Goal: Task Accomplishment & Management: Use online tool/utility

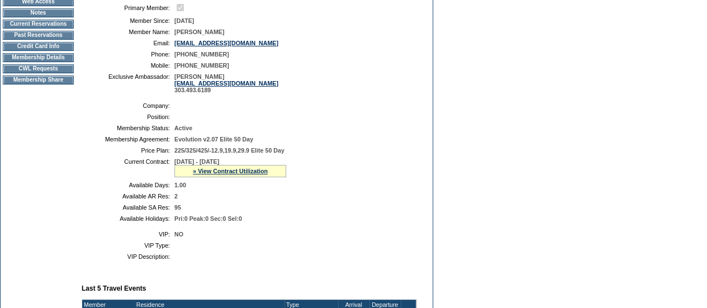
scroll to position [156, 0]
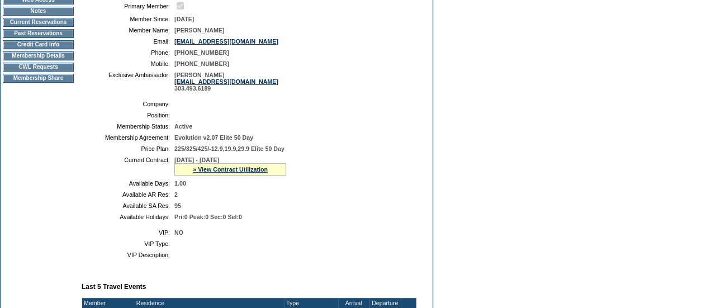
click at [57, 72] on td "CWL Requests" at bounding box center [38, 67] width 71 height 9
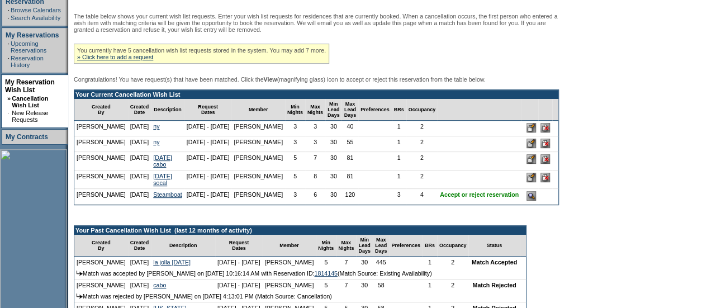
scroll to position [199, 0]
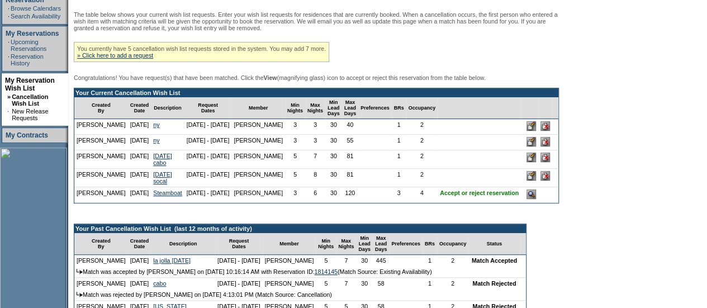
click at [536, 199] on input "image" at bounding box center [530, 193] width 9 height 9
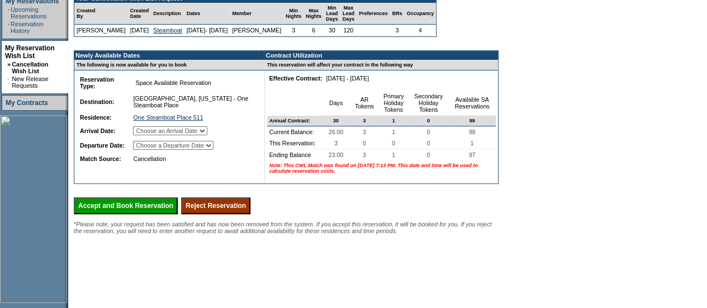
scroll to position [244, 0]
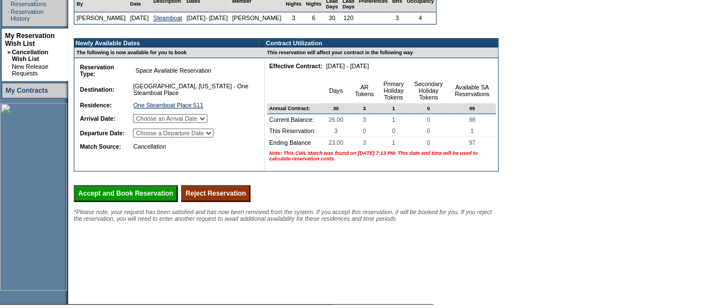
click at [207, 123] on select "Choose an Arrival Date [DATE] [DATE] [DATE]" at bounding box center [170, 118] width 74 height 9
select select "[DATE]"
click at [146, 122] on select "Choose an Arrival Date [DATE] [DATE] [DATE]" at bounding box center [170, 118] width 74 height 9
click at [213, 137] on select "Choose a Departure Date Monday, January 19, 2026 Tuesday, January 20, 2026 Wedn…" at bounding box center [173, 132] width 80 height 9
select select "01/21/2026"
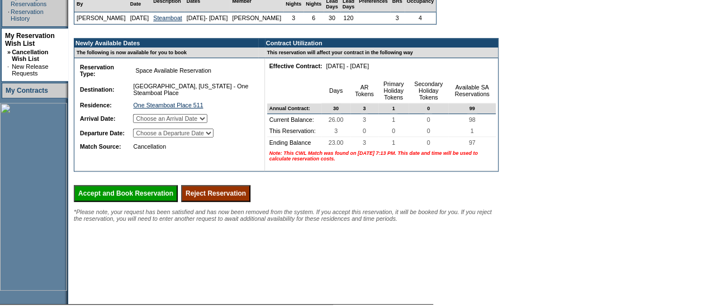
click at [147, 137] on select "Choose a Departure Date Monday, January 19, 2026 Tuesday, January 20, 2026 Wedn…" at bounding box center [173, 132] width 80 height 9
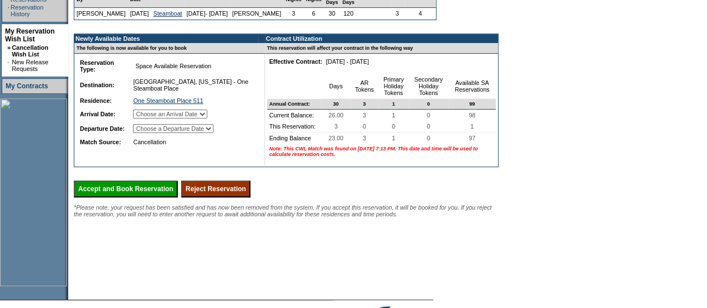
scroll to position [245, 0]
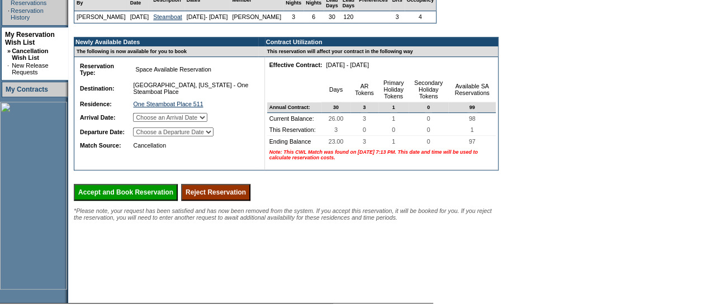
drag, startPoint x: 192, startPoint y: 175, endPoint x: 144, endPoint y: 96, distance: 92.7
click at [144, 96] on table "Reservation Type: Space Available Reservation Reservation Subtype: Destination:…" at bounding box center [166, 105] width 179 height 93
click at [159, 75] on span "Space Available Reservation" at bounding box center [173, 69] width 80 height 11
drag, startPoint x: 147, startPoint y: 79, endPoint x: 177, endPoint y: 79, distance: 29.1
click at [177, 75] on span "Space Available Reservation" at bounding box center [173, 69] width 80 height 11
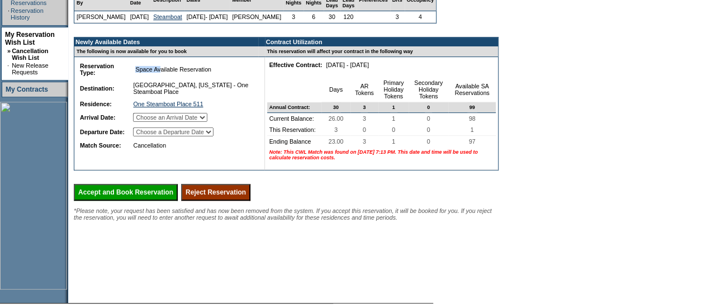
drag, startPoint x: 177, startPoint y: 79, endPoint x: 159, endPoint y: 79, distance: 17.9
click at [159, 75] on span "Space Available Reservation" at bounding box center [173, 69] width 80 height 11
click at [137, 168] on td "Reservation Type: Space Available Reservation Reservation Subtype: Destination:…" at bounding box center [166, 113] width 184 height 113
click at [140, 201] on input "Accept and Book Reservation" at bounding box center [126, 192] width 104 height 17
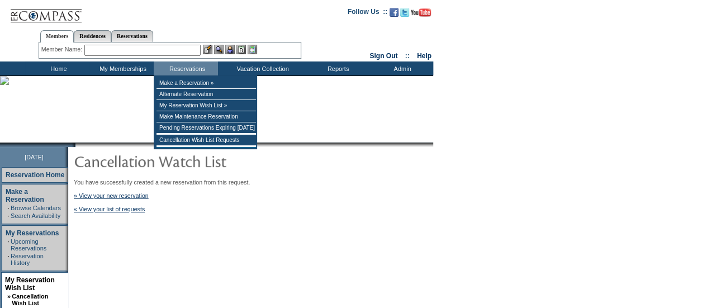
click at [193, 51] on input "text" at bounding box center [142, 50] width 116 height 11
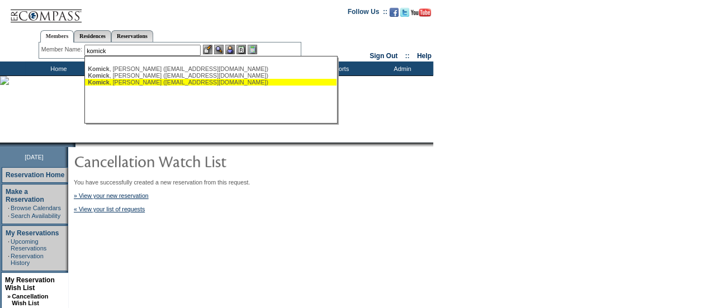
click at [166, 81] on div "Komick , Teresa (tree@hiddenshores.com)" at bounding box center [211, 82] width 246 height 7
type input "Komick, Teresa (tree@hiddenshores.com)"
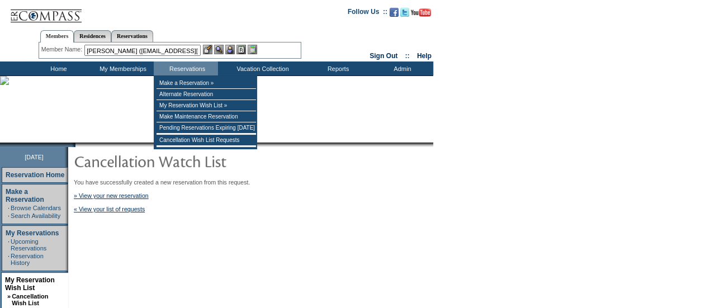
click at [230, 50] on img at bounding box center [229, 49] width 9 height 9
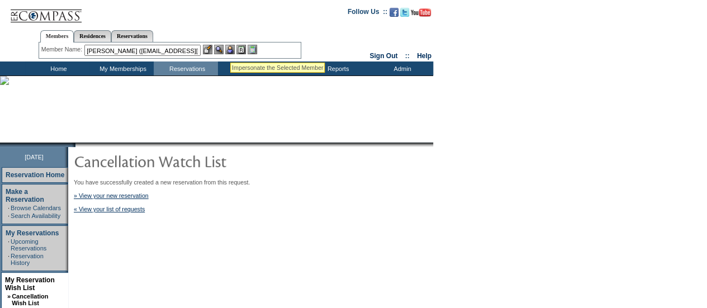
click at [220, 51] on img at bounding box center [218, 49] width 9 height 9
